Goal: Complete application form

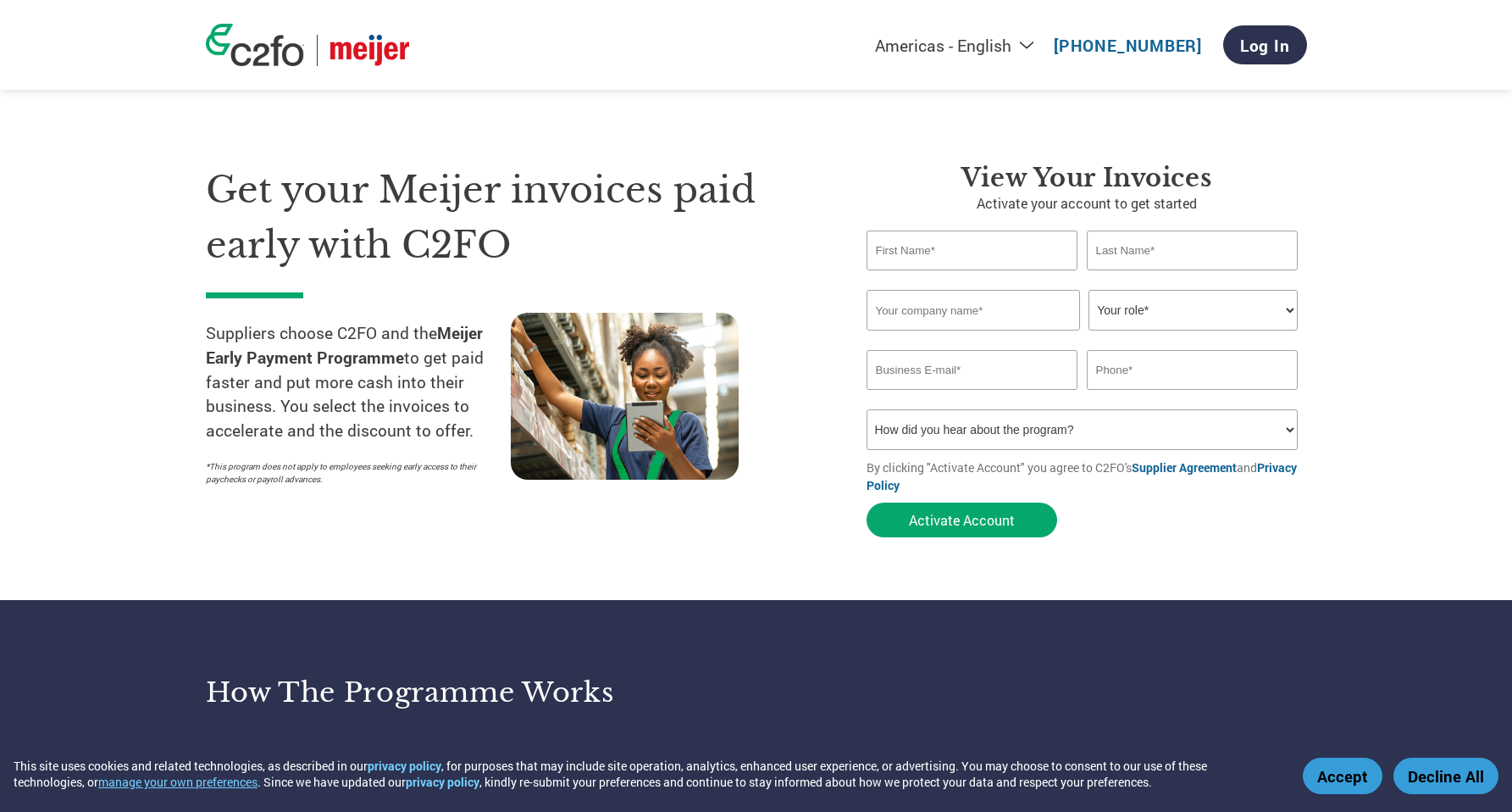
select select "en-[GEOGRAPHIC_DATA]"
click at [962, 376] on input "email" at bounding box center [973, 370] width 212 height 40
type input "[EMAIL_ADDRESS][DOMAIN_NAME]"
click at [978, 309] on input "text" at bounding box center [974, 311] width 214 height 41
type input "Elixir Technology Pte Ltd"
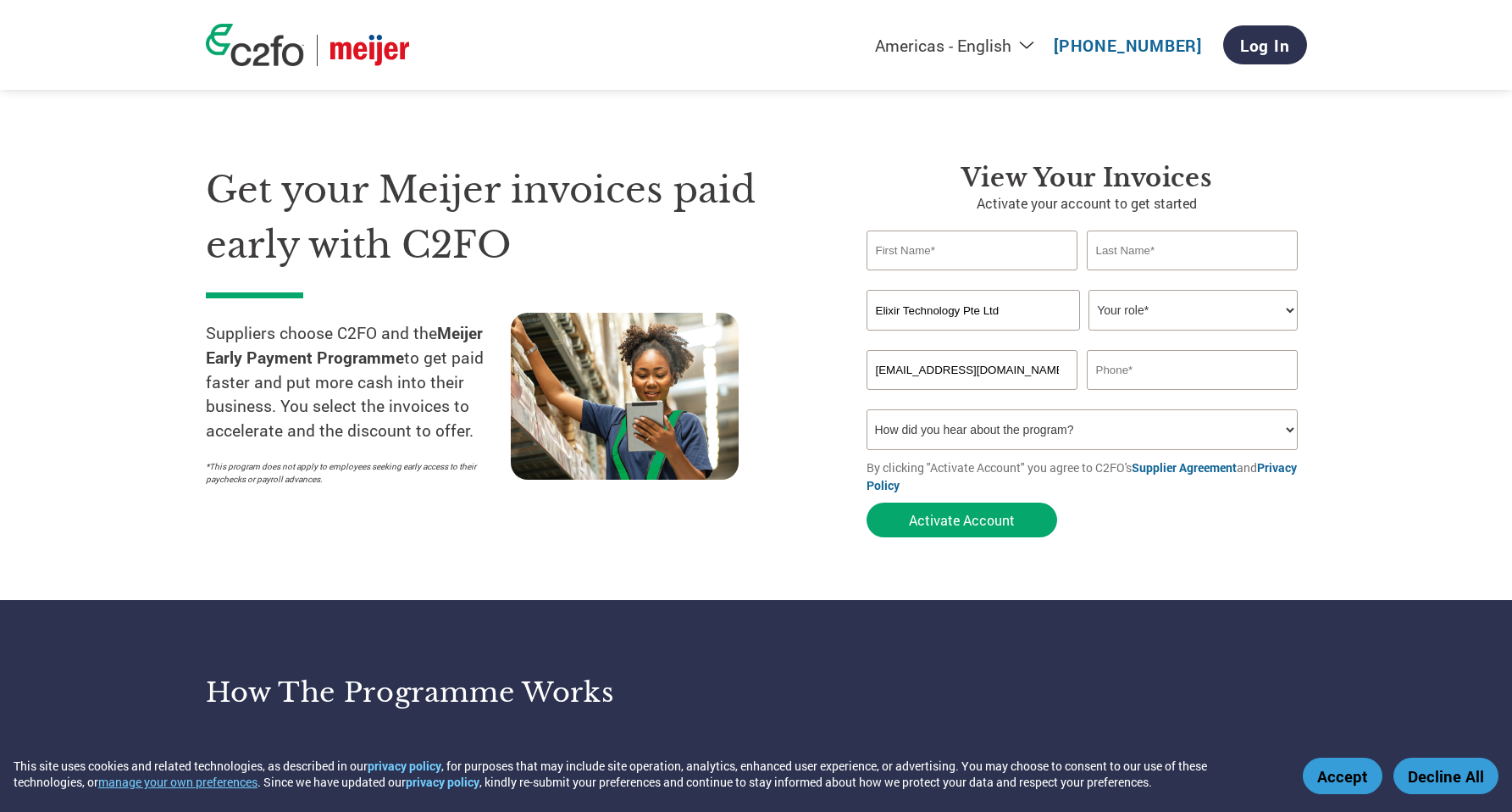
click at [1160, 311] on select "Your role* CFO Controller Credit Manager Finance Director Treasurer CEO Preside…" at bounding box center [1193, 311] width 210 height 41
select select "OTHER"
click at [1088, 291] on select "Your role* CFO Controller Credit Manager Finance Director Treasurer CEO Preside…" at bounding box center [1193, 311] width 210 height 41
click at [987, 254] on input "text" at bounding box center [973, 250] width 212 height 40
type input "[PERSON_NAME]"
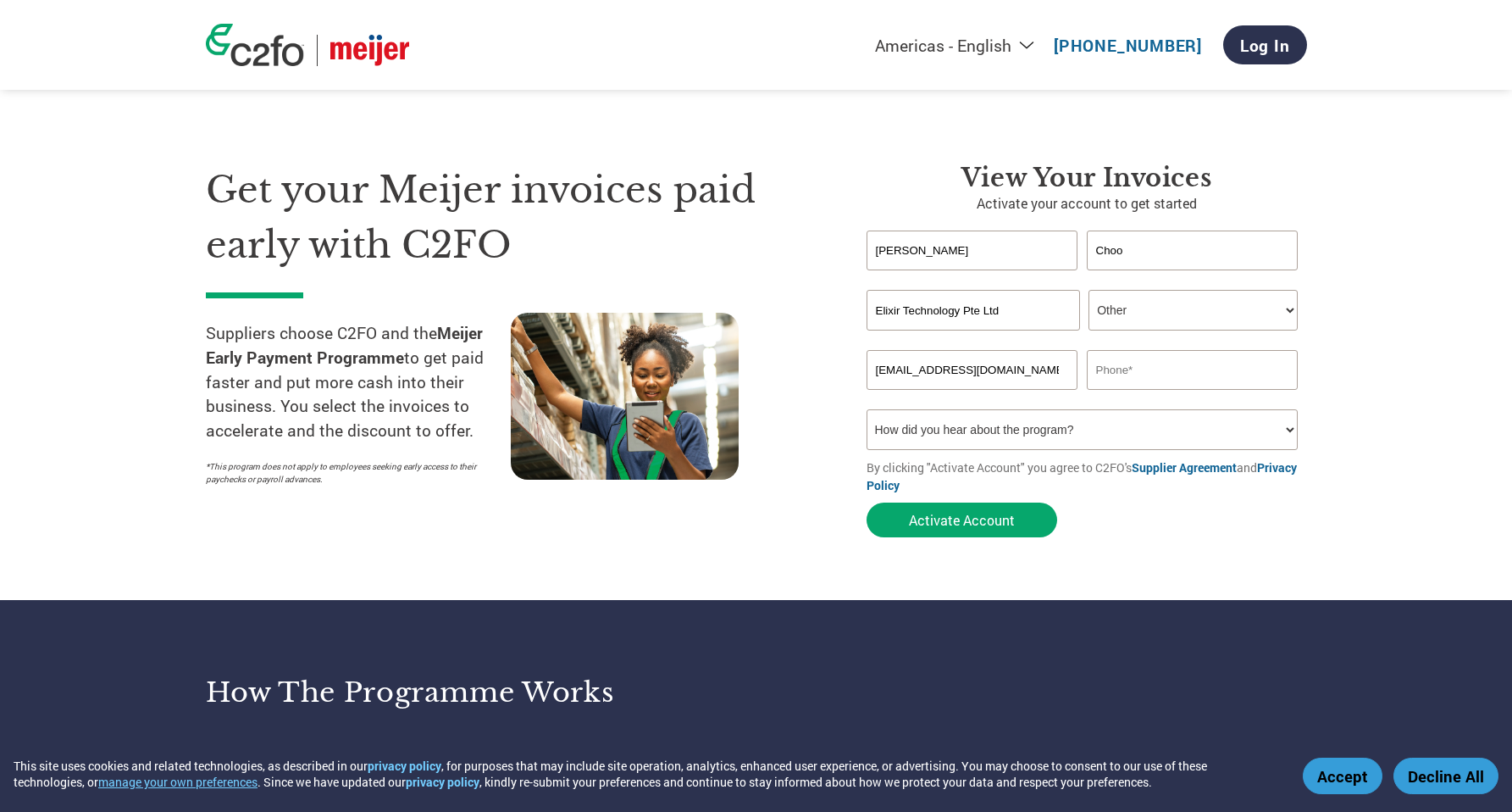
type input "Choo"
click at [1177, 383] on input "text" at bounding box center [1193, 370] width 212 height 40
paste input "[PHONE_NUMBER]"
type input "[PHONE_NUMBER]"
click at [1176, 435] on select "How did you hear about the program? Received a letter Email Social Media Online…" at bounding box center [1082, 430] width 432 height 41
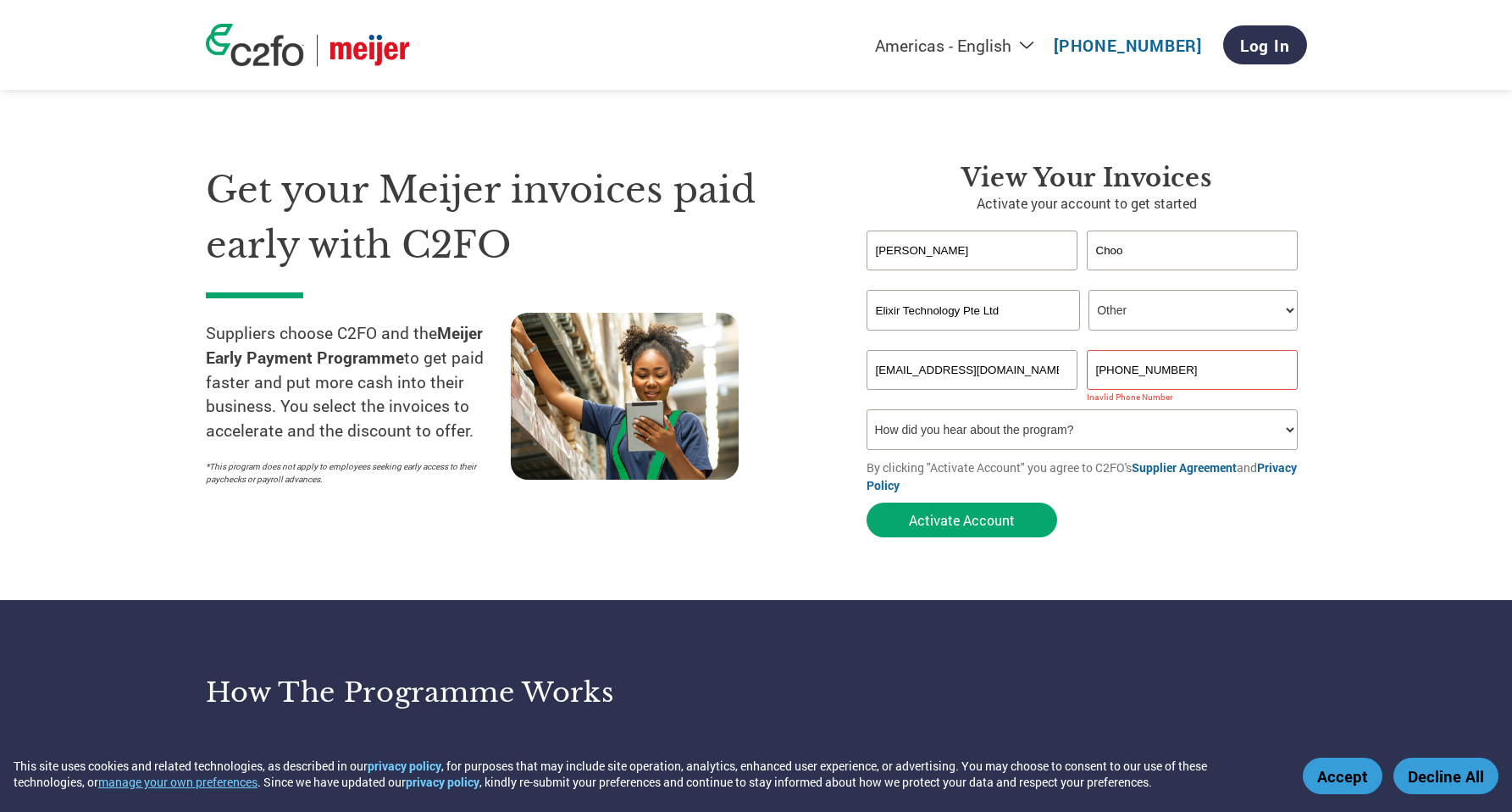
select select "Email"
click at [867, 412] on select "How did you hear about the program? Received a letter Email Social Media Online…" at bounding box center [1082, 430] width 432 height 41
click at [996, 532] on button "Activate Account" at bounding box center [962, 519] width 191 height 35
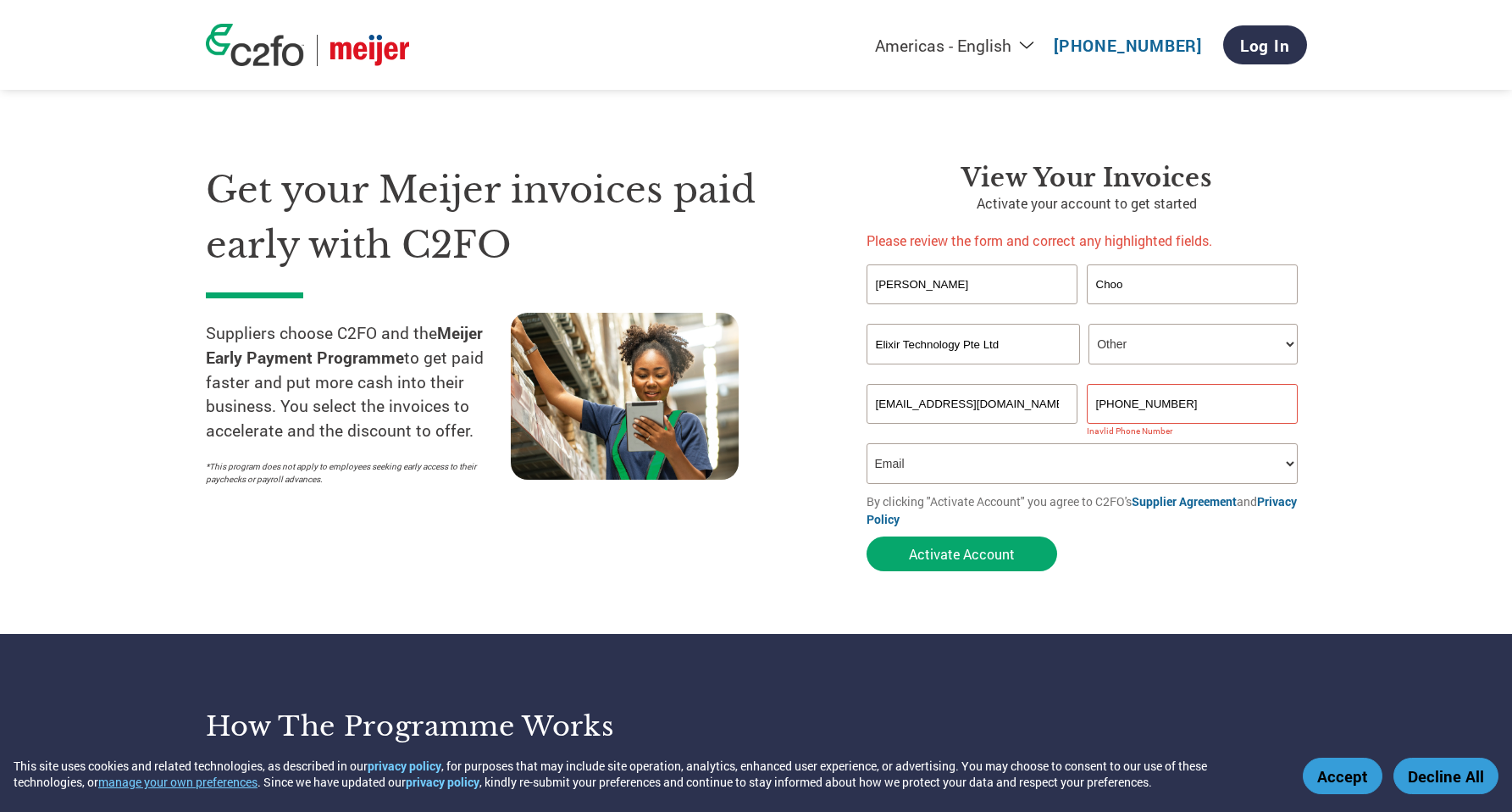
click at [1147, 406] on input "[PHONE_NUMBER]" at bounding box center [1193, 404] width 212 height 40
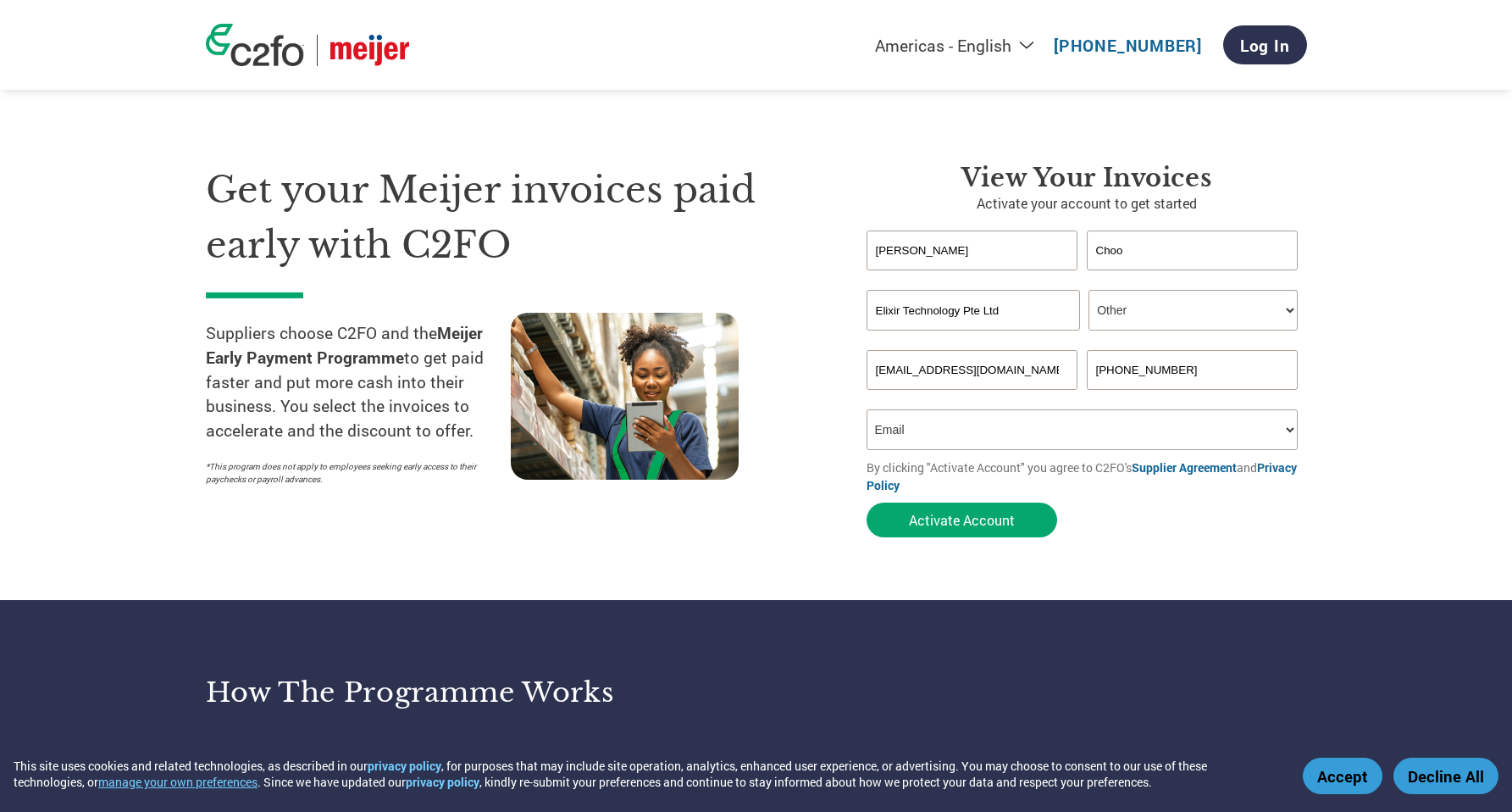
click at [1165, 519] on form "[PERSON_NAME] Invalid first name or first name is too long Invalid last name or…" at bounding box center [1087, 388] width 441 height 315
click at [1102, 373] on input "[PHONE_NUMBER]" at bounding box center [1193, 370] width 212 height 40
click at [1119, 557] on section "Get your Meijer invoices paid early with C2FO Suppliers choose C2FO and the Mei…" at bounding box center [756, 334] width 1512 height 532
click at [1112, 375] on input "65 65324300" at bounding box center [1193, 370] width 212 height 40
click at [1154, 517] on form "[PERSON_NAME] Invalid first name or first name is too long Invalid last name or…" at bounding box center [1087, 388] width 441 height 315
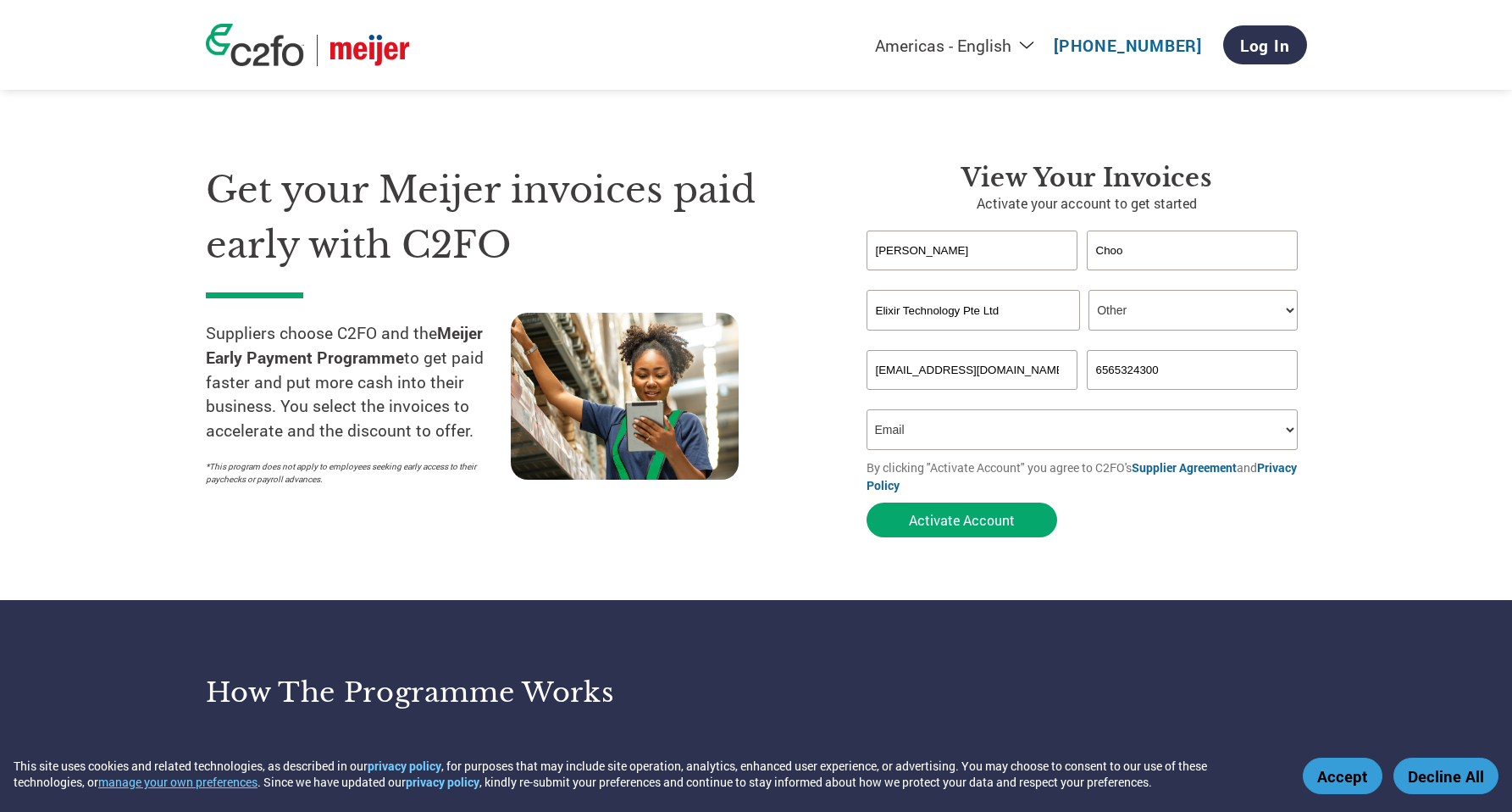
click at [1096, 371] on input "6565324300" at bounding box center [1193, 370] width 212 height 40
type input "[PHONE_NUMBER]"
click at [1131, 536] on form "[PERSON_NAME] Invalid first name or first name is too long Invalid last name or…" at bounding box center [1087, 388] width 441 height 315
click at [1136, 389] on input "[PHONE_NUMBER]" at bounding box center [1193, 370] width 212 height 40
click at [1158, 515] on form "[PERSON_NAME] Invalid first name or first name is too long Invalid last name or…" at bounding box center [1087, 388] width 441 height 315
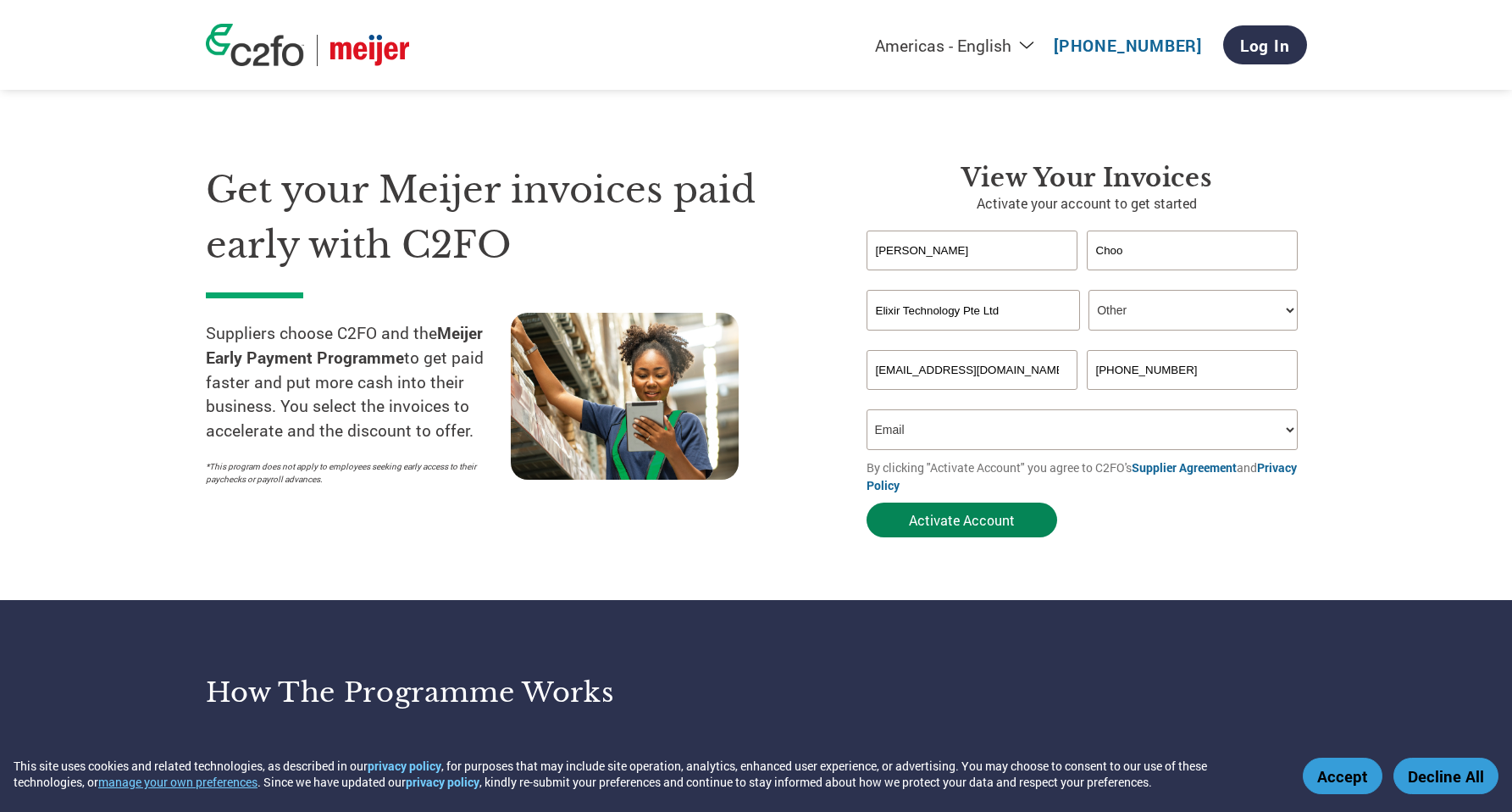
click at [1026, 521] on button "Activate Account" at bounding box center [962, 519] width 191 height 35
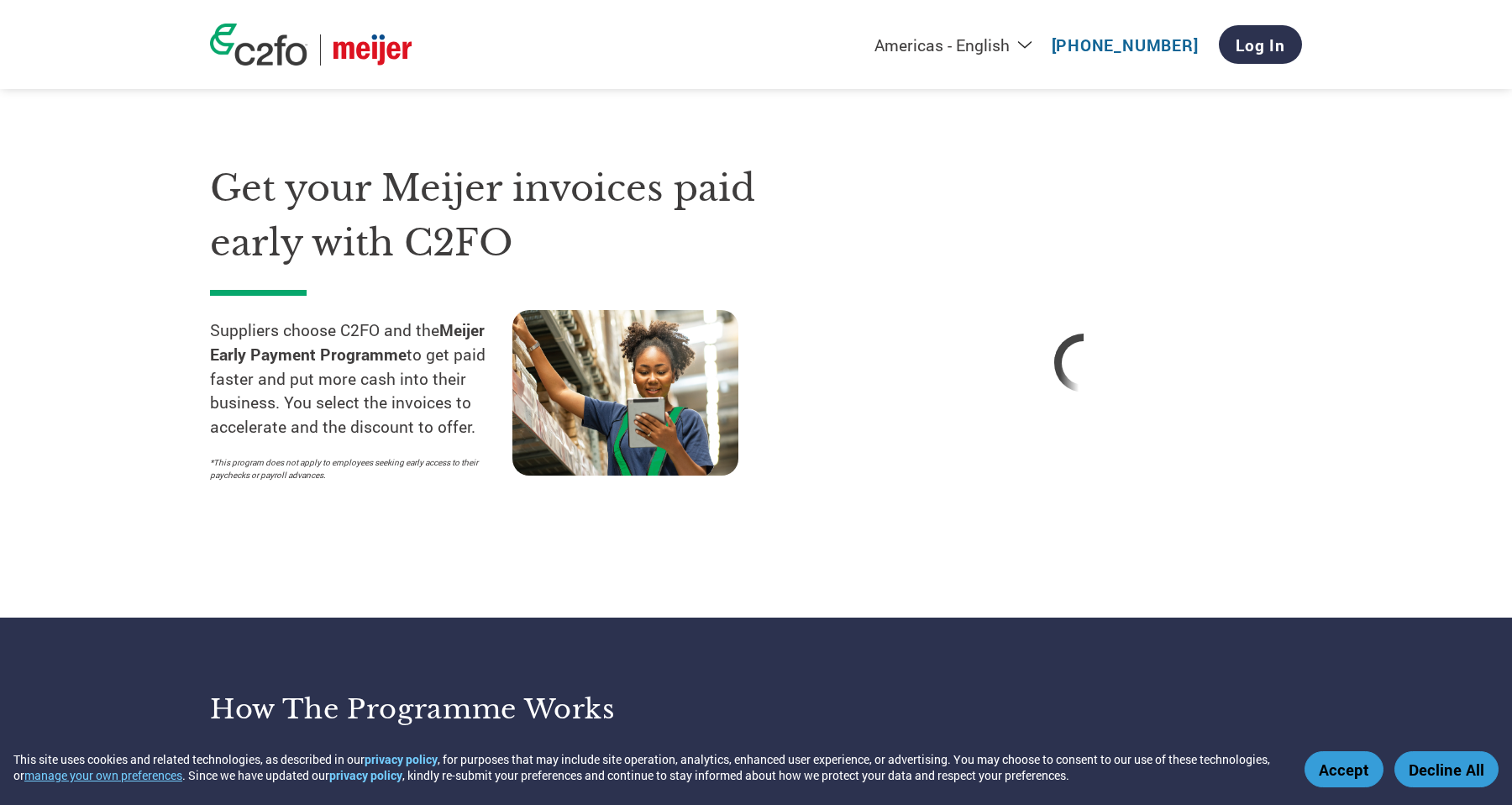
select select "en-[GEOGRAPHIC_DATA]"
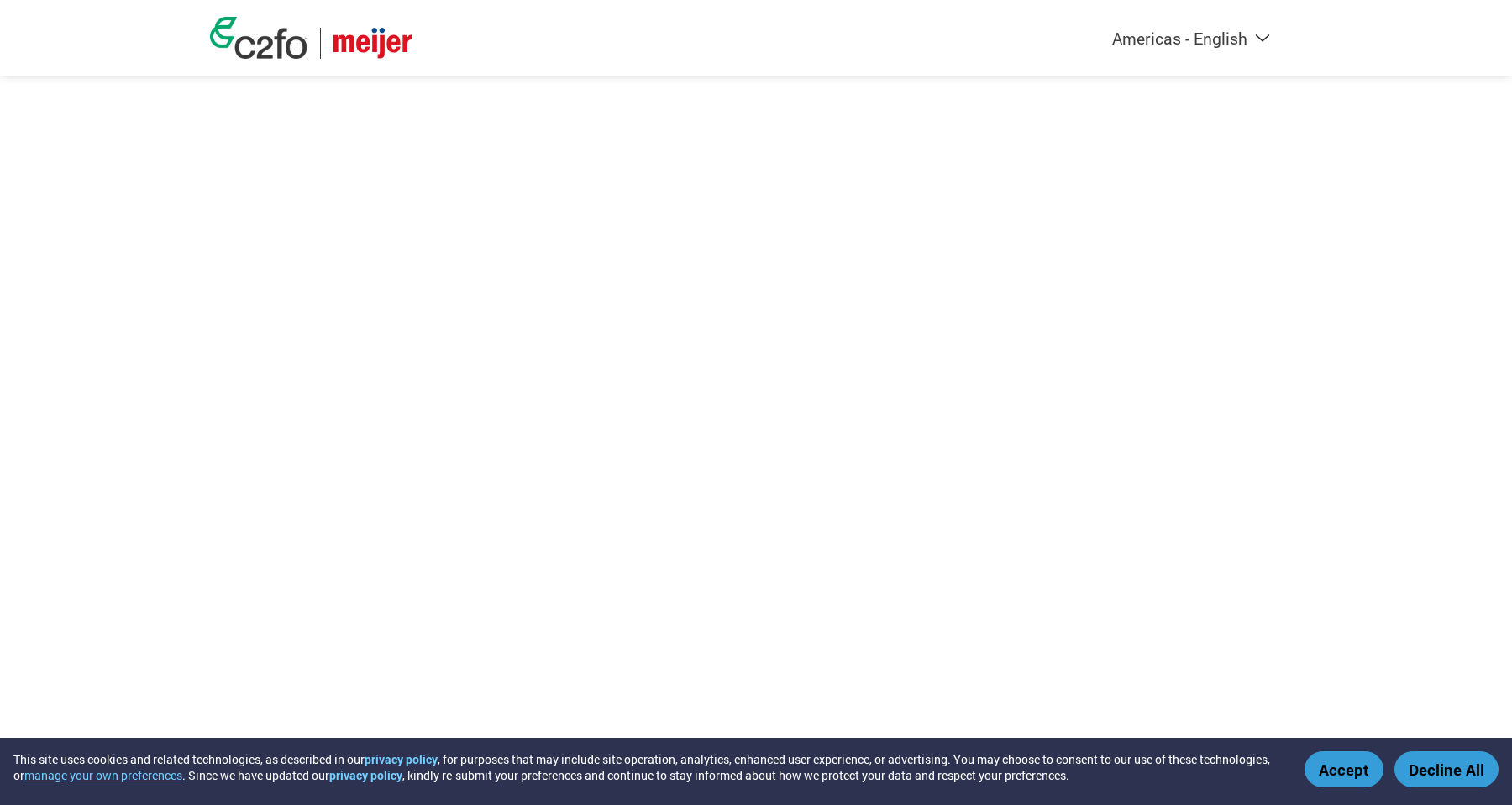
select select "en-[GEOGRAPHIC_DATA]"
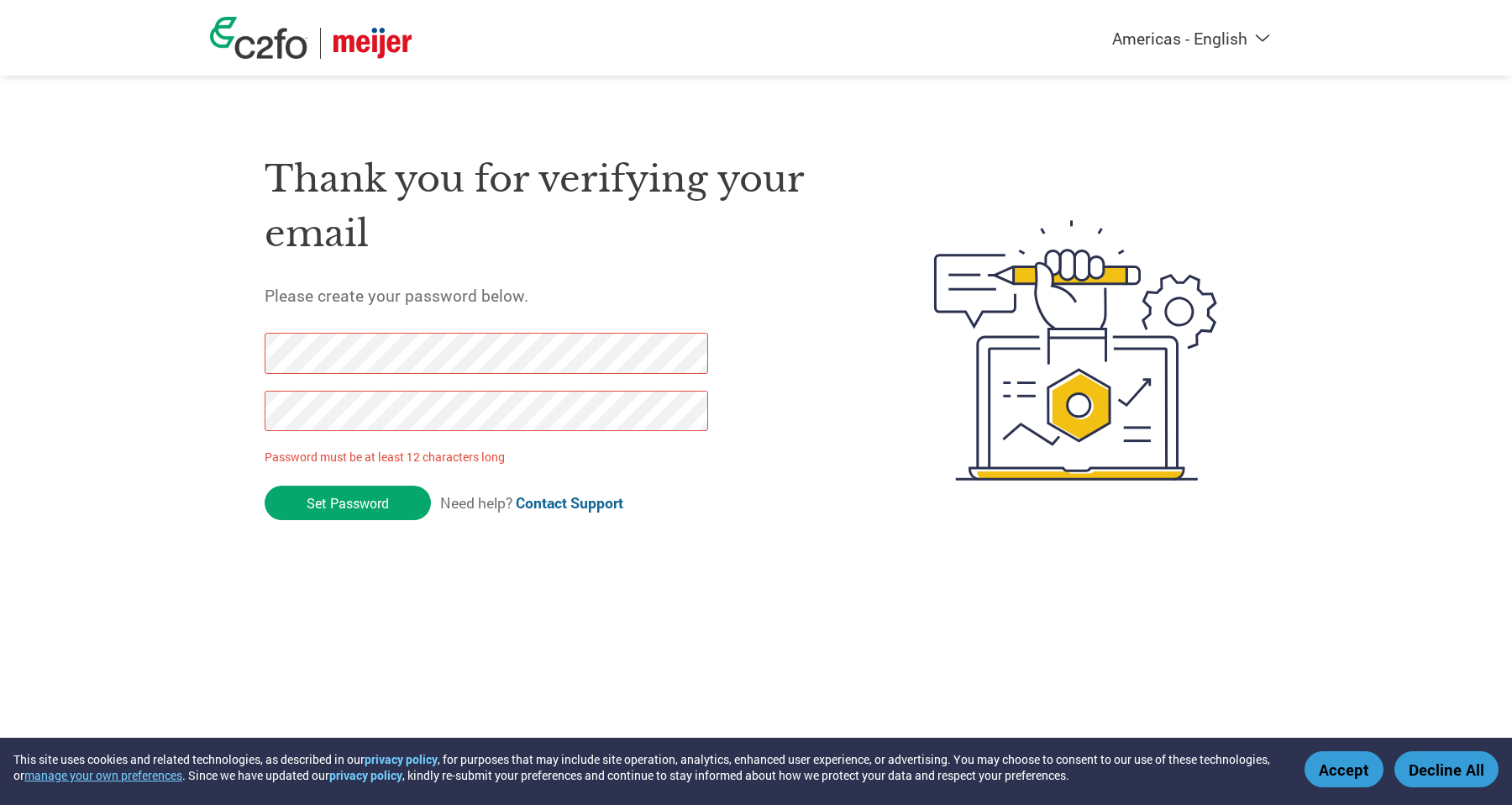
click at [154, 332] on div "Americas - English Américas - Español Américas - Português Amériques - Français…" at bounding box center [756, 283] width 1512 height 567
click at [322, 500] on input "Set Password" at bounding box center [348, 502] width 166 height 35
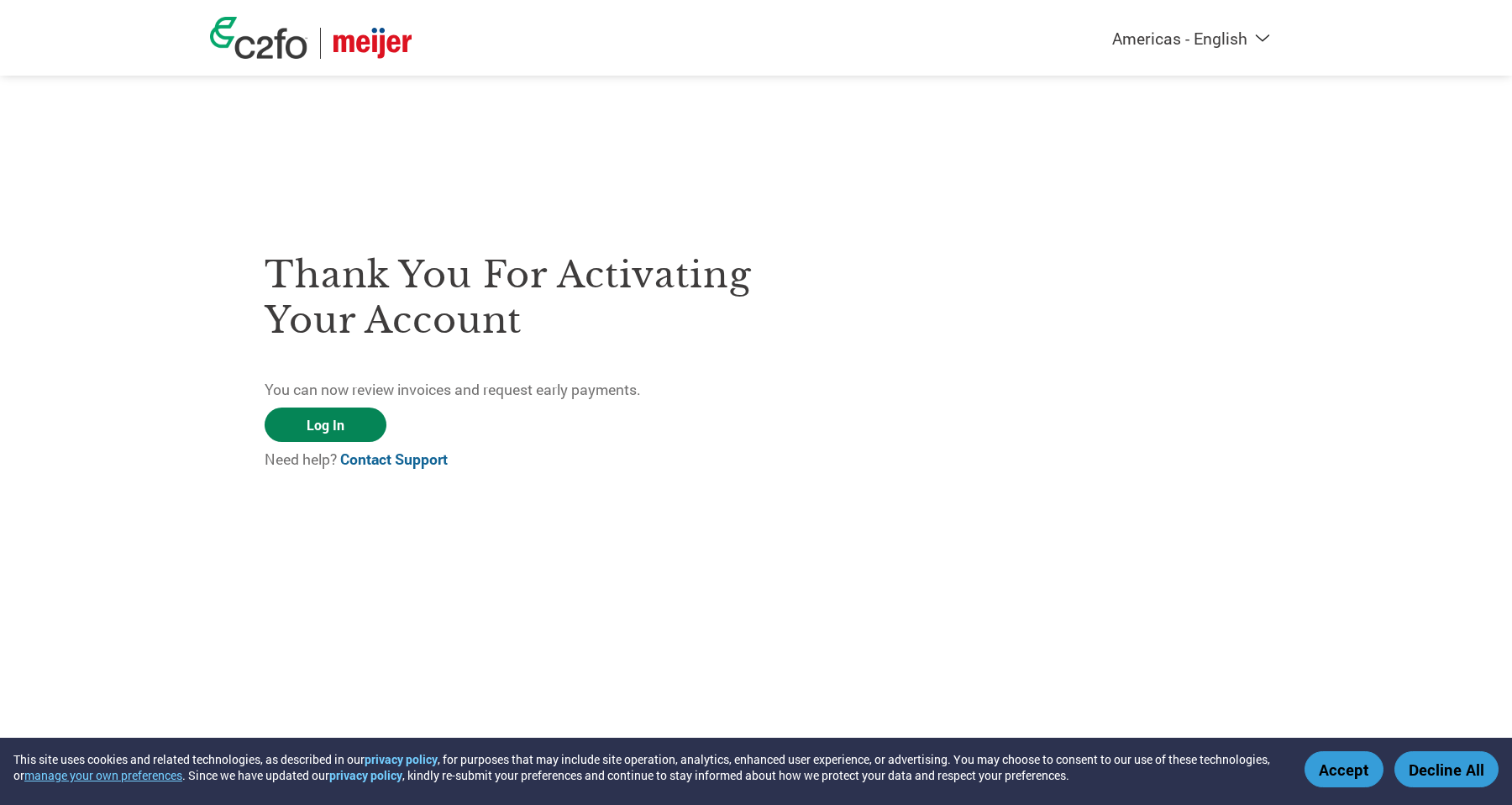
click at [373, 427] on link "Log In" at bounding box center [326, 424] width 122 height 35
